Goal: Check status: Check status

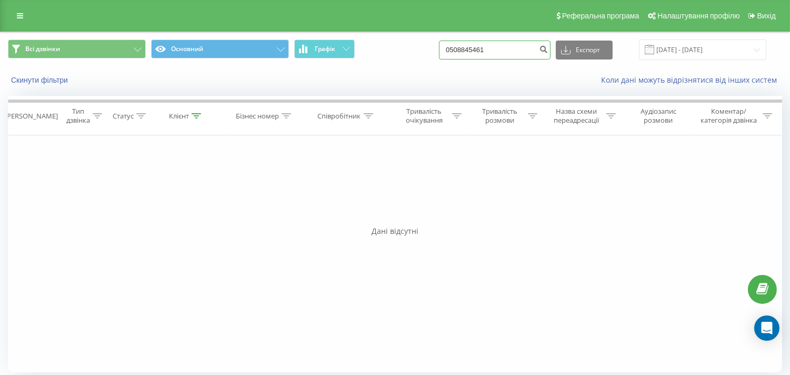
click at [483, 50] on input "0508845461" at bounding box center [495, 50] width 112 height 19
drag, startPoint x: 456, startPoint y: 54, endPoint x: 385, endPoint y: 62, distance: 72.0
click at [385, 62] on div "Всі дзвінки Основний Графік 0508845461 Експорт .csv .xls .xlsx [DATE] - [DATE]" at bounding box center [395, 49] width 789 height 35
paste input "973965967"
type input "0973965967"
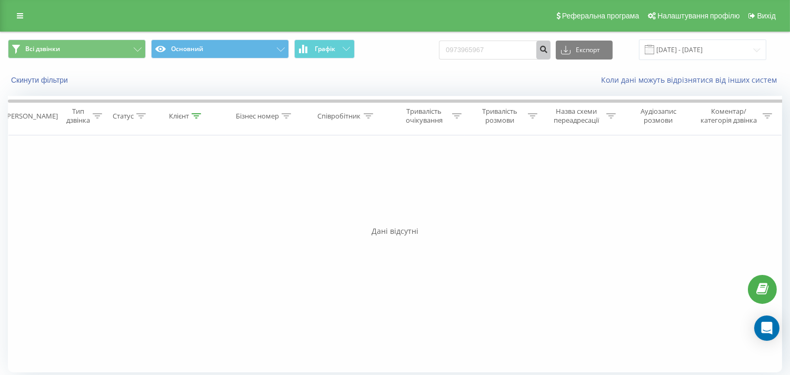
click at [551, 49] on button "submit" at bounding box center [543, 50] width 14 height 19
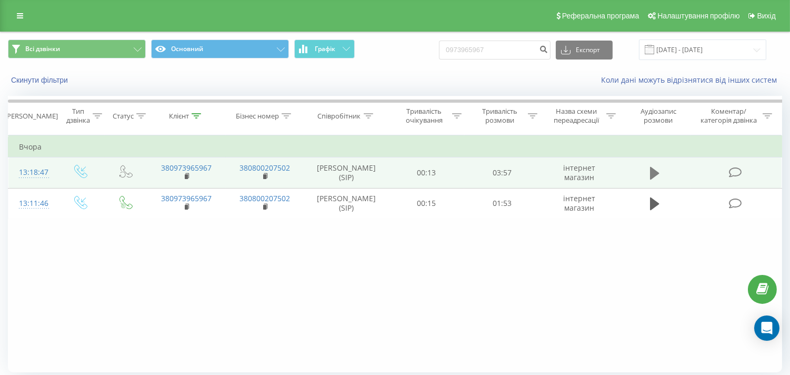
click at [655, 171] on icon at bounding box center [654, 173] width 9 height 13
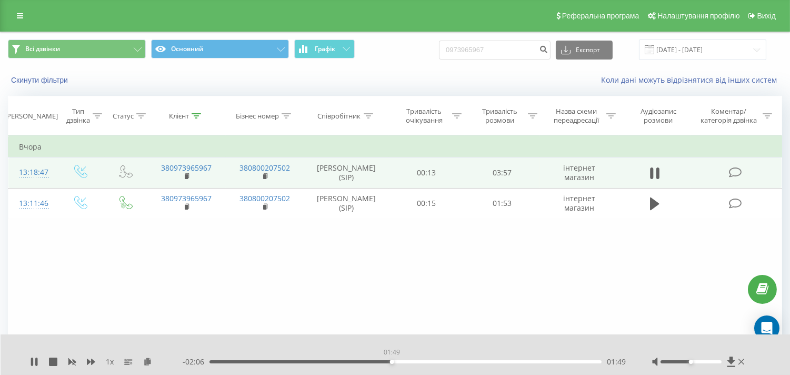
drag, startPoint x: 392, startPoint y: 362, endPoint x: 439, endPoint y: 362, distance: 47.9
click at [394, 362] on div "01:49" at bounding box center [405, 361] width 392 height 3
click at [465, 362] on div "02:17" at bounding box center [405, 361] width 392 height 3
click at [514, 361] on div "03:03" at bounding box center [405, 361] width 392 height 3
click at [519, 361] on div "03:06" at bounding box center [405, 361] width 392 height 3
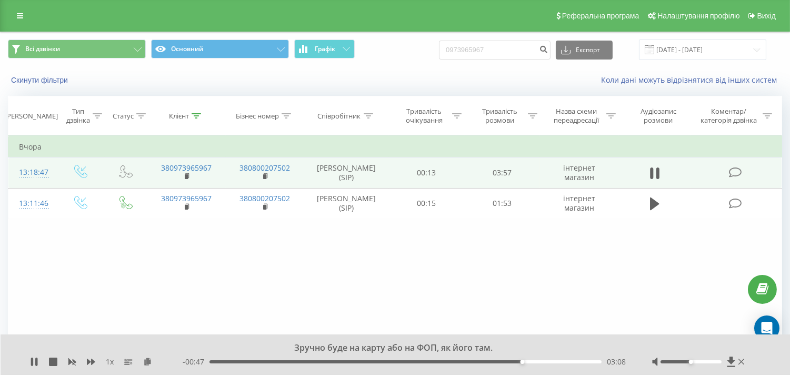
click at [525, 360] on div "03:08" at bounding box center [405, 361] width 392 height 3
click at [532, 361] on div "03:09" at bounding box center [405, 361] width 392 height 3
click at [536, 360] on div "03:14" at bounding box center [405, 361] width 392 height 3
click at [546, 360] on div "03:18" at bounding box center [405, 361] width 392 height 3
click at [555, 361] on div "03:23" at bounding box center [405, 361] width 392 height 3
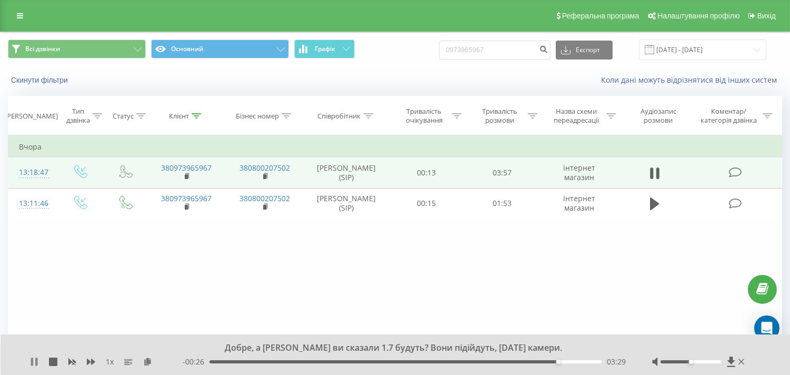
click at [30, 360] on icon at bounding box center [34, 361] width 8 height 8
click at [486, 357] on div "- 00:25 03:29 03:29" at bounding box center [404, 361] width 443 height 11
click at [488, 358] on div "- 00:25 03:29 03:29" at bounding box center [404, 361] width 443 height 11
click at [486, 360] on div "02:46" at bounding box center [405, 361] width 392 height 3
drag, startPoint x: 474, startPoint y: 360, endPoint x: 464, endPoint y: 361, distance: 9.5
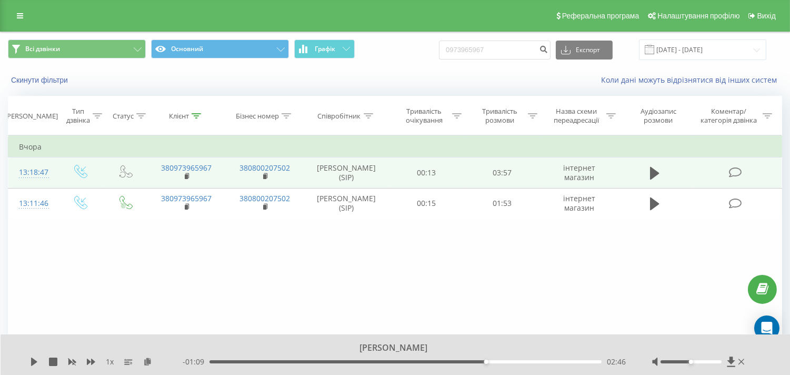
click at [472, 360] on div "02:46" at bounding box center [405, 361] width 392 height 3
click at [462, 361] on div "02:37" at bounding box center [405, 361] width 392 height 3
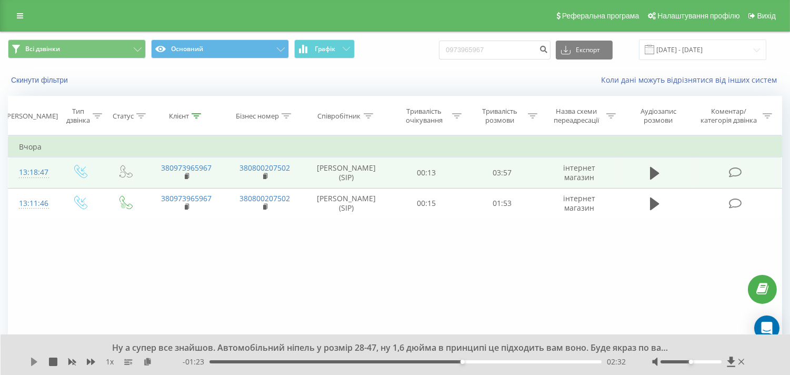
click at [34, 360] on icon at bounding box center [34, 361] width 6 height 8
click at [465, 360] on div "02:33" at bounding box center [465, 361] width 4 height 4
click at [466, 360] on div "02:34" at bounding box center [467, 361] width 4 height 4
click at [468, 360] on div "02:35" at bounding box center [469, 361] width 4 height 4
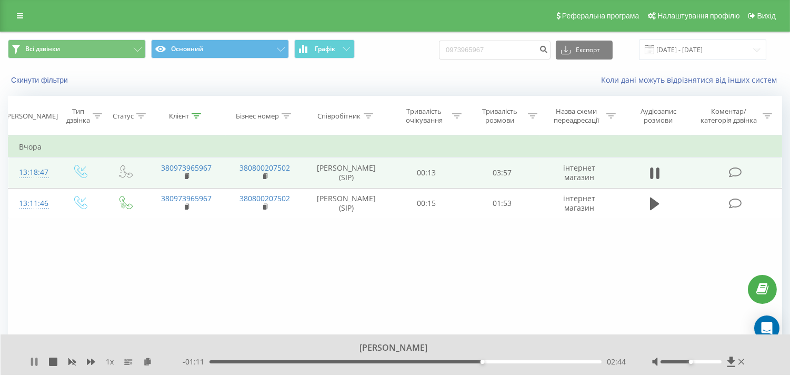
click at [35, 358] on icon at bounding box center [36, 361] width 2 height 8
